Goal: Check status

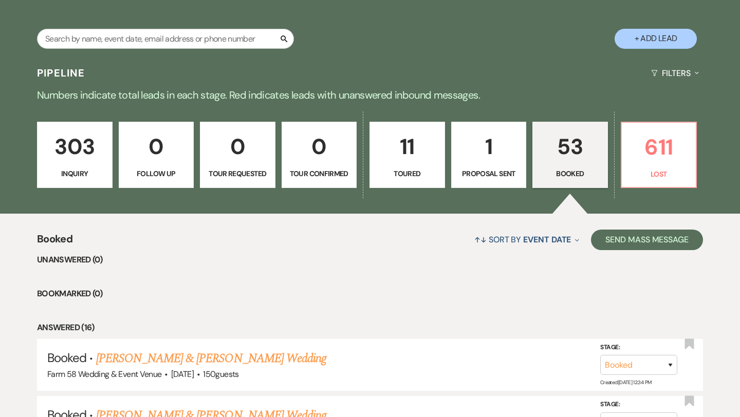
scroll to position [239, 0]
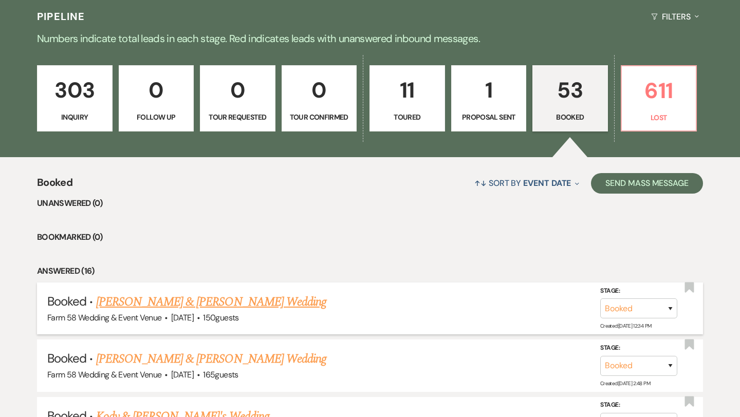
click at [147, 296] on link "[PERSON_NAME] & [PERSON_NAME] Wedding" at bounding box center [211, 302] width 230 height 18
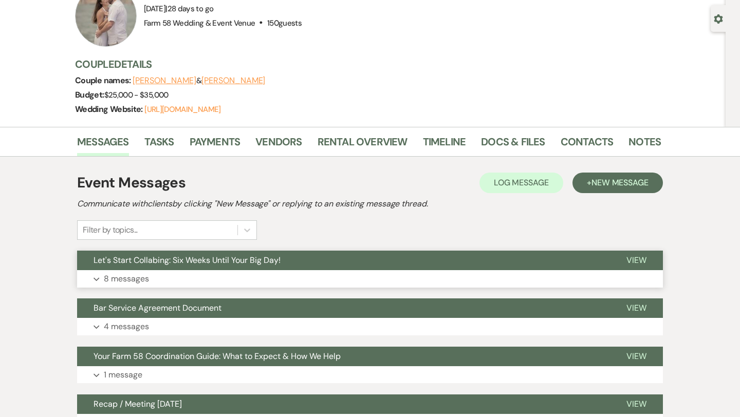
click at [148, 275] on p "8 messages" at bounding box center [126, 278] width 45 height 13
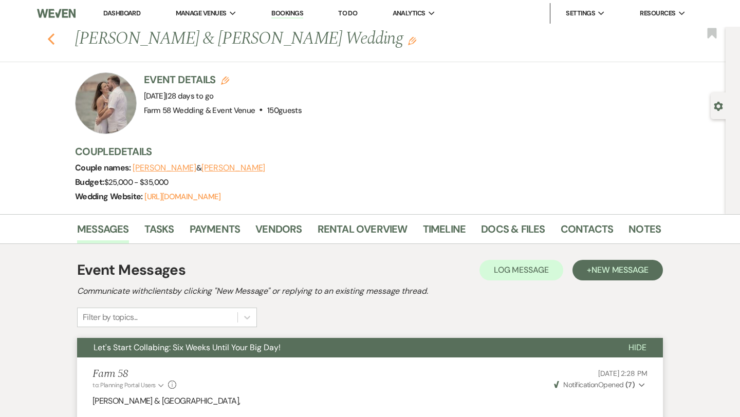
click at [50, 40] on use "button" at bounding box center [51, 38] width 7 height 11
